Goal: Book appointment/travel/reservation

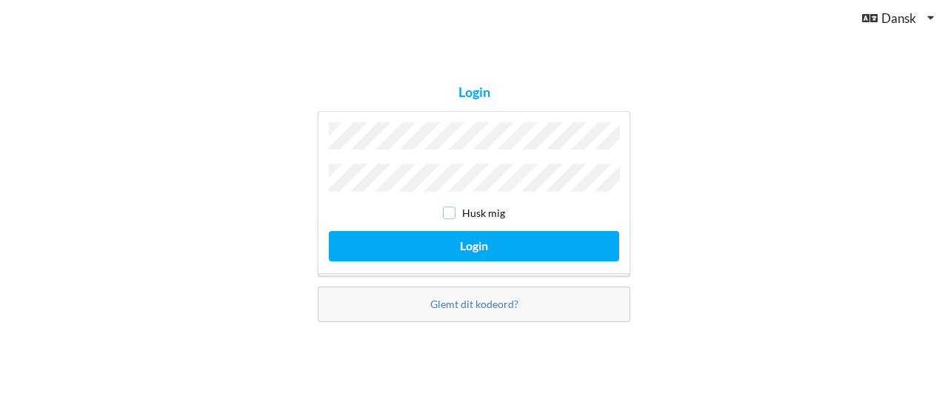
click at [455, 210] on input "checkbox" at bounding box center [449, 213] width 13 height 13
checkbox input "true"
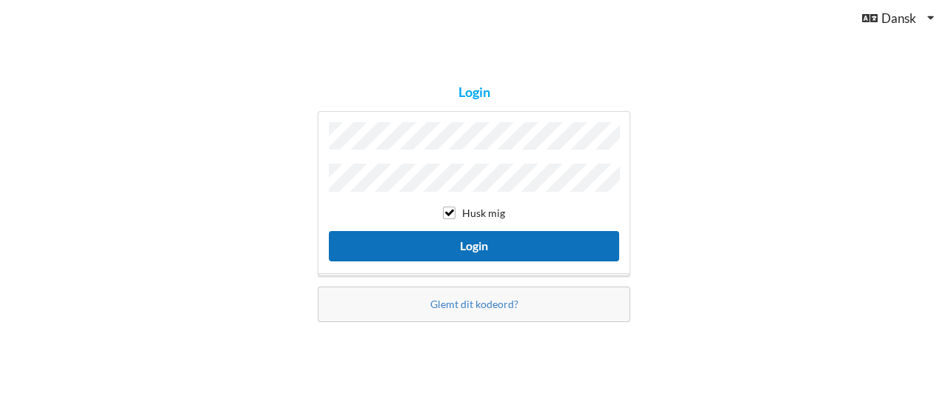
click at [467, 239] on button "Login" at bounding box center [474, 246] width 290 height 30
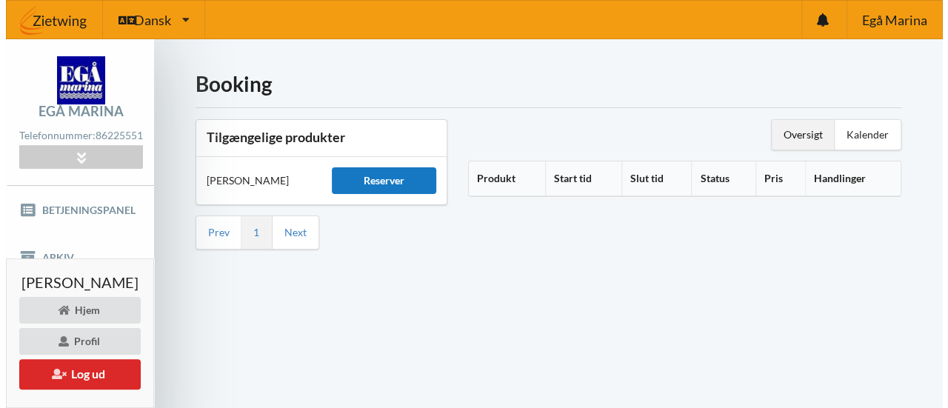
scroll to position [63, 0]
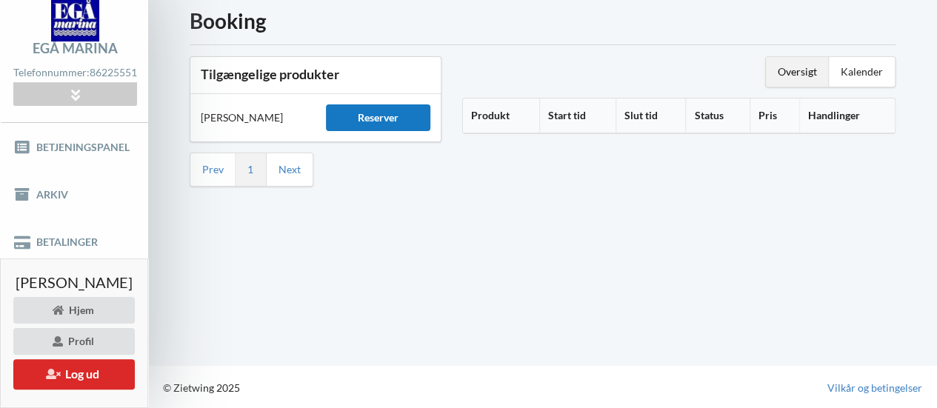
click at [406, 125] on div "Reserver" at bounding box center [378, 117] width 104 height 27
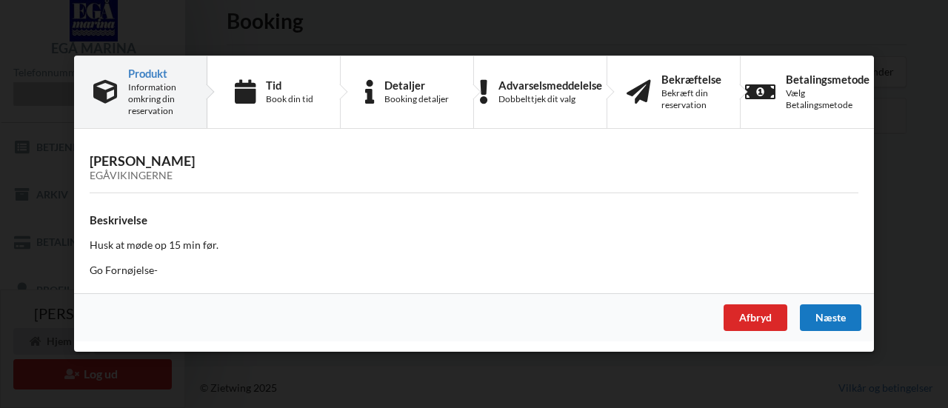
click at [830, 321] on div "Næste" at bounding box center [830, 318] width 61 height 27
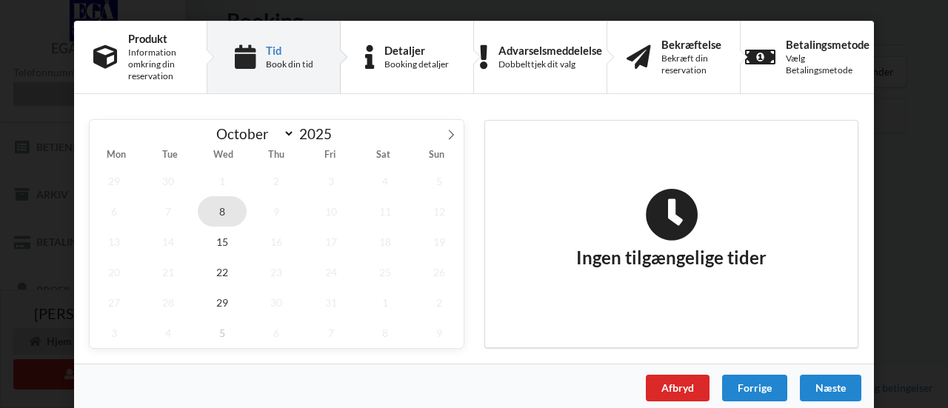
click at [221, 216] on span "8" at bounding box center [222, 211] width 49 height 30
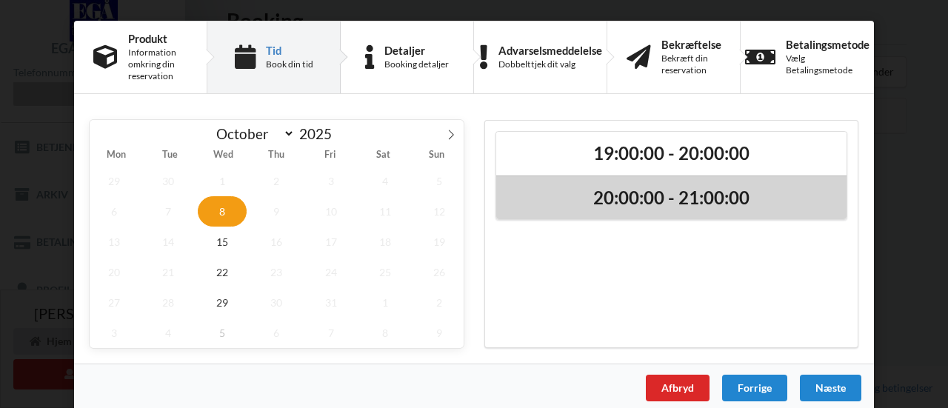
click at [635, 196] on h2 "20:00:00 - 21:00:00" at bounding box center [672, 198] width 330 height 23
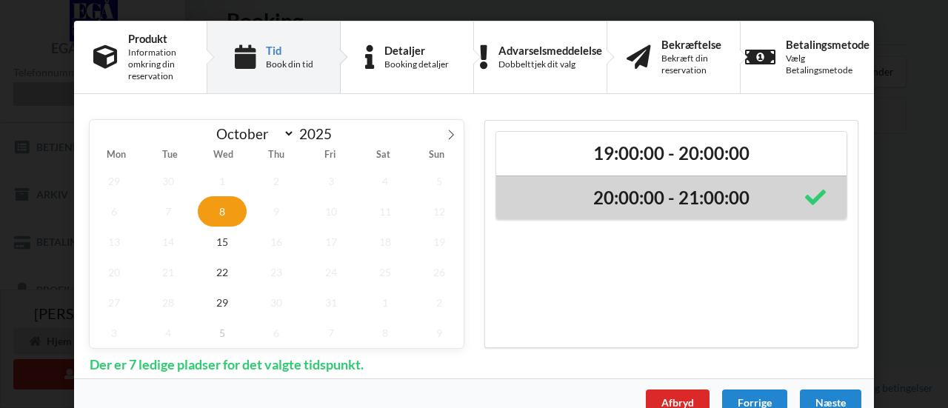
scroll to position [25, 0]
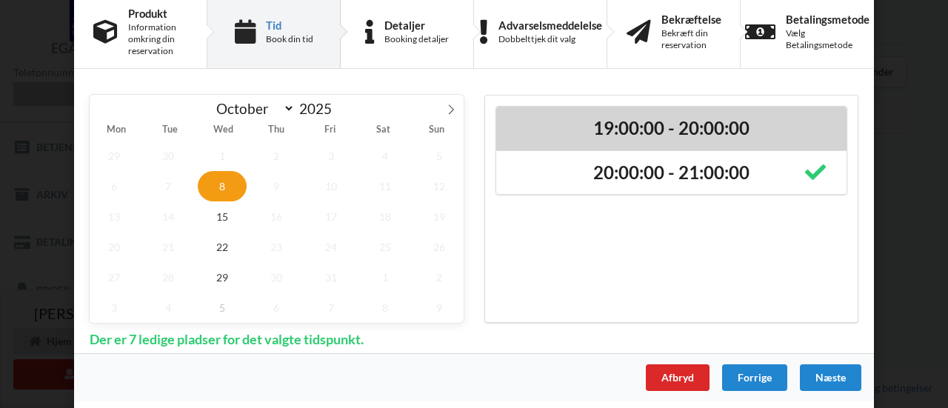
click at [802, 125] on h2 "19:00:00 - 20:00:00" at bounding box center [672, 128] width 330 height 23
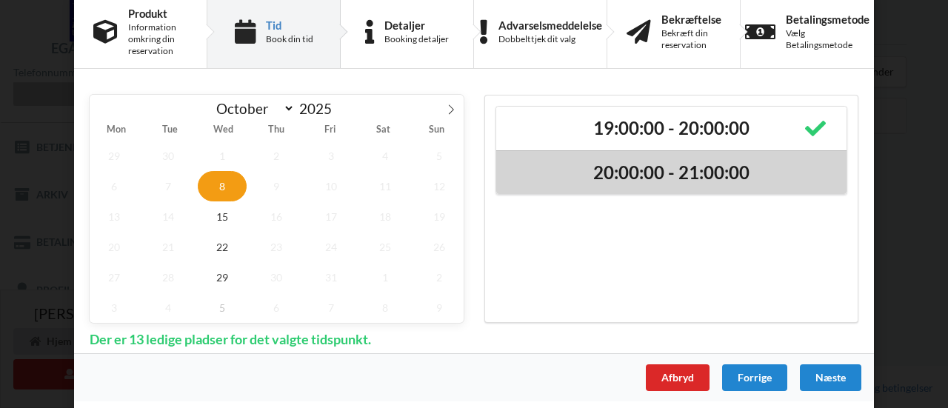
click at [729, 180] on h2 "20:00:00 - 21:00:00" at bounding box center [672, 172] width 330 height 23
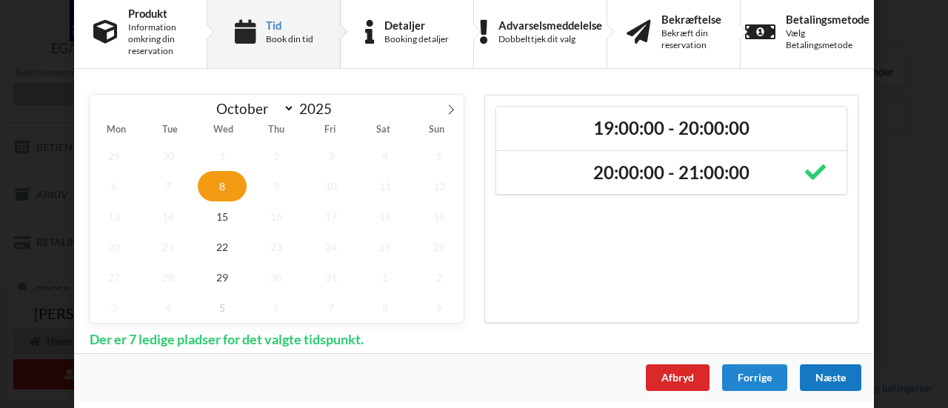
click at [827, 377] on div "Næste" at bounding box center [830, 377] width 61 height 27
